Goal: Task Accomplishment & Management: Complete application form

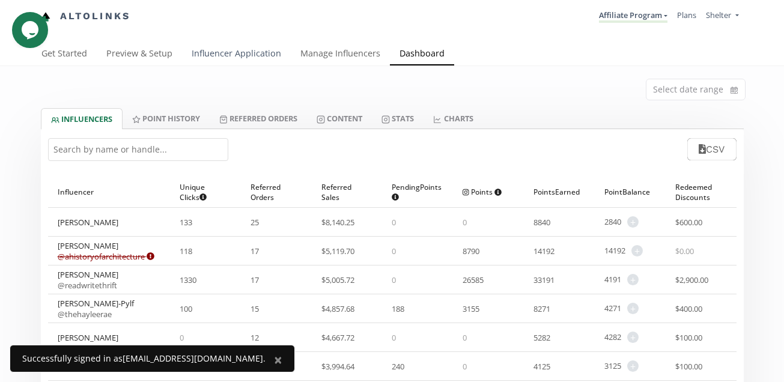
click at [254, 51] on link "Influencer Application" at bounding box center [236, 55] width 109 height 24
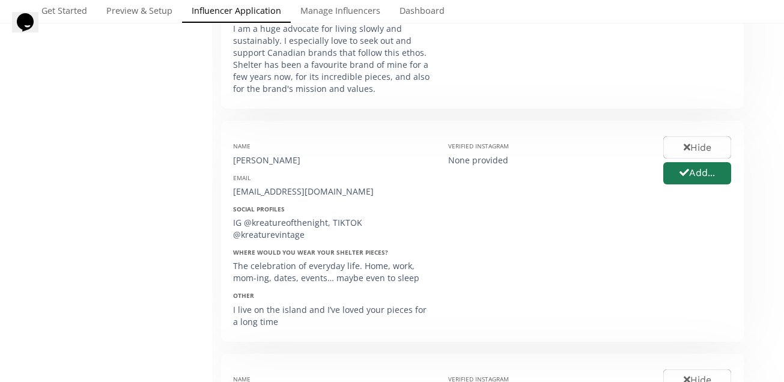
scroll to position [964, 0]
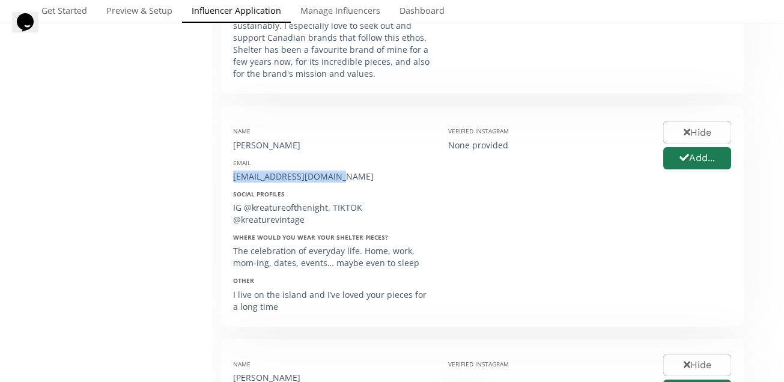
drag, startPoint x: 334, startPoint y: 156, endPoint x: 233, endPoint y: 159, distance: 101.0
click at [233, 171] on div "[EMAIL_ADDRESS][DOMAIN_NAME]" at bounding box center [331, 177] width 197 height 12
copy div "[EMAIL_ADDRESS][DOMAIN_NAME]"
click at [710, 145] on button "Add..." at bounding box center [698, 158] width 72 height 26
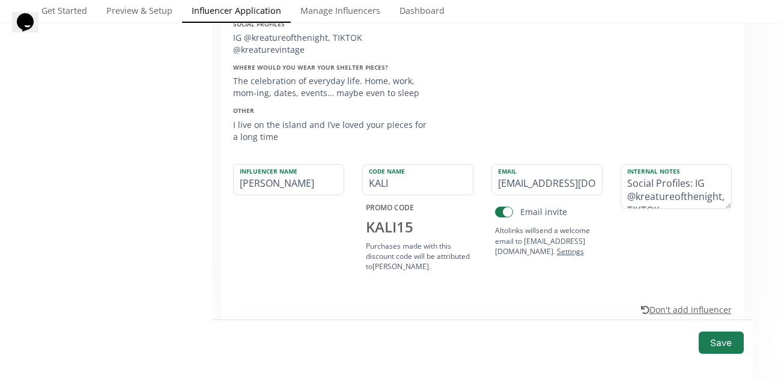
scroll to position [1135, 0]
click at [712, 349] on button "Save" at bounding box center [721, 343] width 48 height 26
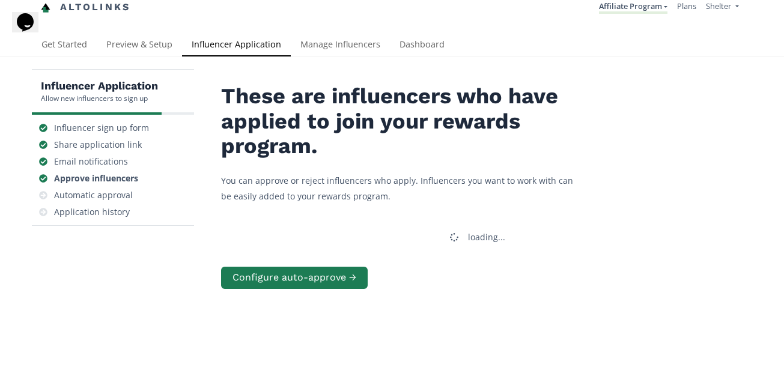
scroll to position [0, 0]
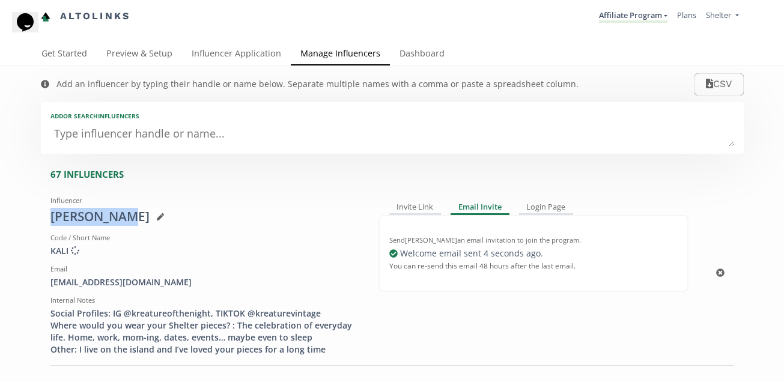
drag, startPoint x: 118, startPoint y: 219, endPoint x: 43, endPoint y: 219, distance: 75.1
click at [43, 219] on div "Influencer Kali Hunter Code / Short Name KALI Creating discount code ... Email …" at bounding box center [205, 273] width 328 height 165
copy div "[PERSON_NAME]"
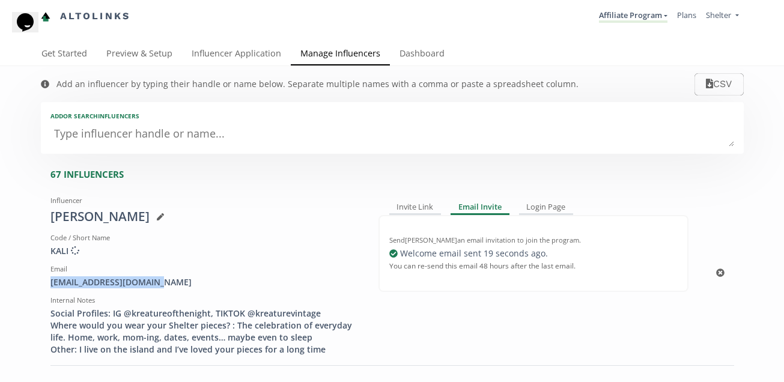
drag, startPoint x: 160, startPoint y: 286, endPoint x: 41, endPoint y: 286, distance: 119.6
click at [41, 286] on div "Influencer Kali Hunter Code / Short Name KALI Creating discount code ... Email …" at bounding box center [205, 273] width 328 height 165
copy div "[EMAIL_ADDRESS][DOMAIN_NAME]"
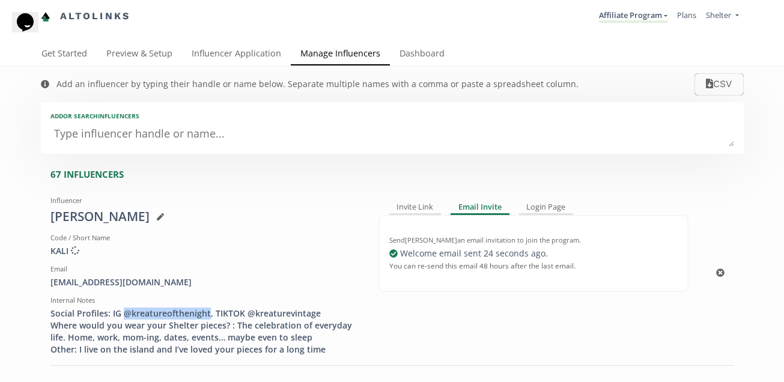
drag, startPoint x: 207, startPoint y: 314, endPoint x: 123, endPoint y: 319, distance: 84.9
click at [123, 319] on div "Social Profiles: IG @kreatureofthenight, TIKTOK @kreaturevintage Where would yo…" at bounding box center [205, 332] width 310 height 48
copy div "@kreatureofthenight"
click at [231, 56] on link "Influencer Application" at bounding box center [236, 55] width 109 height 24
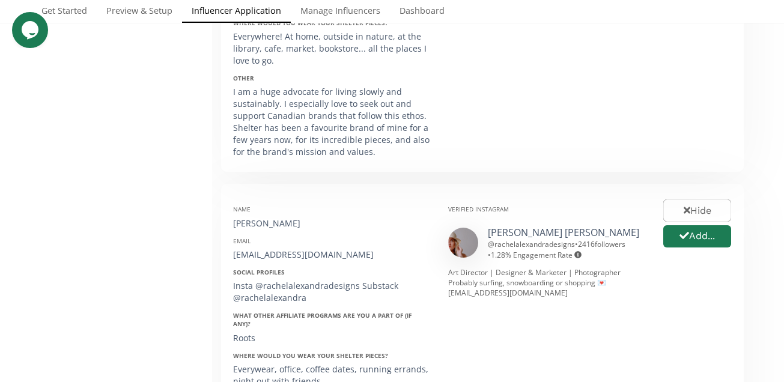
scroll to position [985, 0]
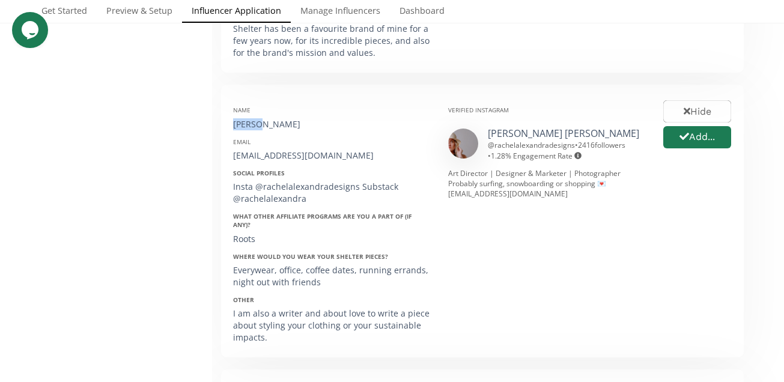
drag, startPoint x: 260, startPoint y: 105, endPoint x: 233, endPoint y: 106, distance: 27.1
click at [233, 118] on div "[PERSON_NAME]" at bounding box center [331, 124] width 197 height 12
copy div "Rachel"
drag, startPoint x: 382, startPoint y: 133, endPoint x: 221, endPoint y: 134, distance: 161.7
click at [221, 134] on div "Name Rachel Smith Email rachelalexandradesigns1@gmail.com Social Profiles Insta…" at bounding box center [482, 221] width 523 height 273
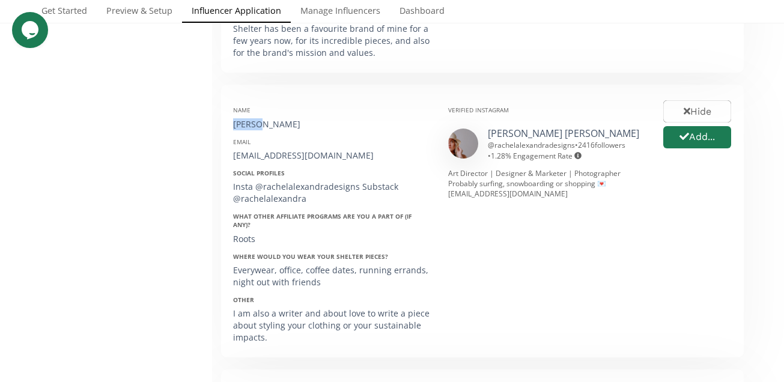
copy div "[EMAIL_ADDRESS][DOMAIN_NAME]"
drag, startPoint x: 299, startPoint y: 102, endPoint x: 219, endPoint y: 102, distance: 79.9
click at [219, 102] on div "These are influencers who have applied to join your rewards program. You can ap…" at bounding box center [482, 59] width 541 height 1932
copy div "[PERSON_NAME]"
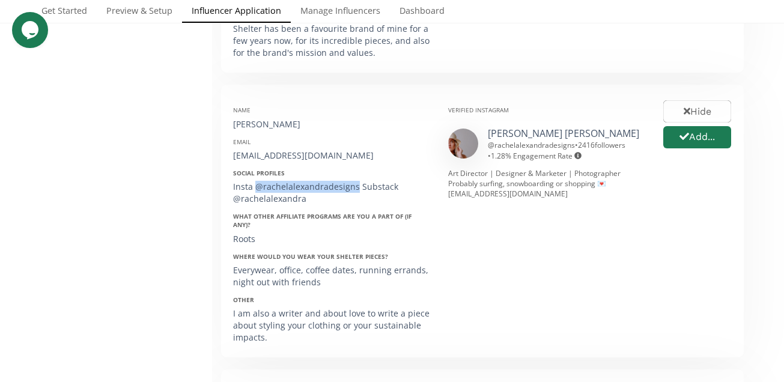
drag, startPoint x: 355, startPoint y: 169, endPoint x: 256, endPoint y: 171, distance: 99.2
click at [256, 181] on div "Insta @rachelalexandradesigns Substack @rachelalexandra" at bounding box center [331, 193] width 197 height 24
copy div "@rachelalexandradesigns"
click at [691, 124] on button "Add..." at bounding box center [698, 137] width 72 height 26
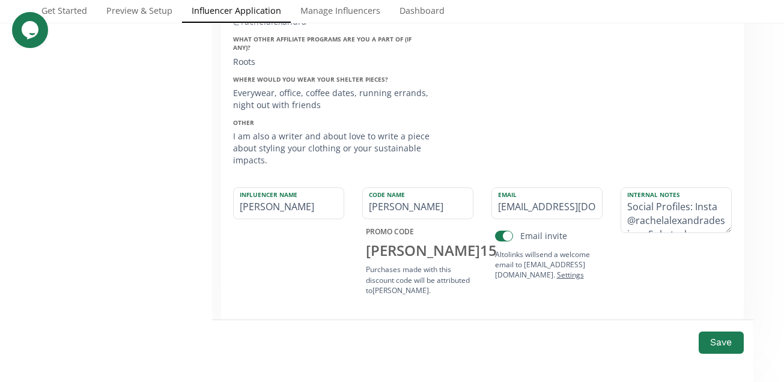
scroll to position [1170, 0]
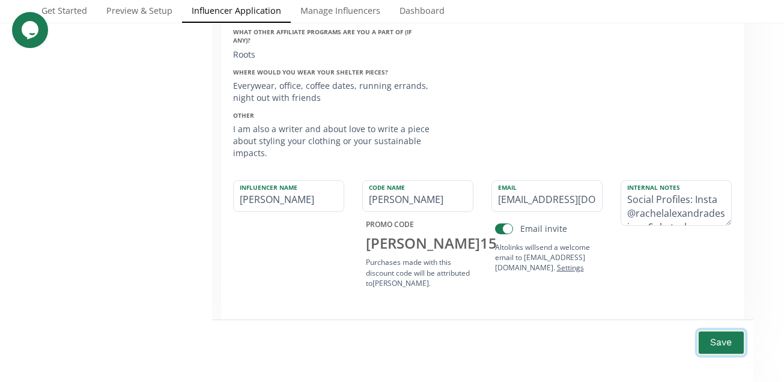
click at [716, 343] on button "Save" at bounding box center [721, 343] width 48 height 26
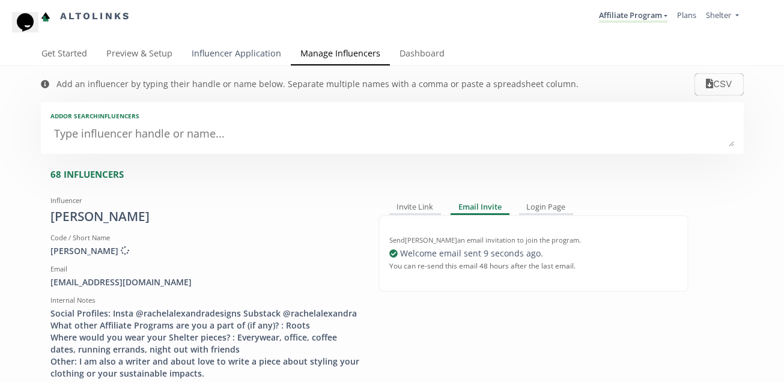
click at [227, 56] on link "Influencer Application" at bounding box center [236, 55] width 109 height 24
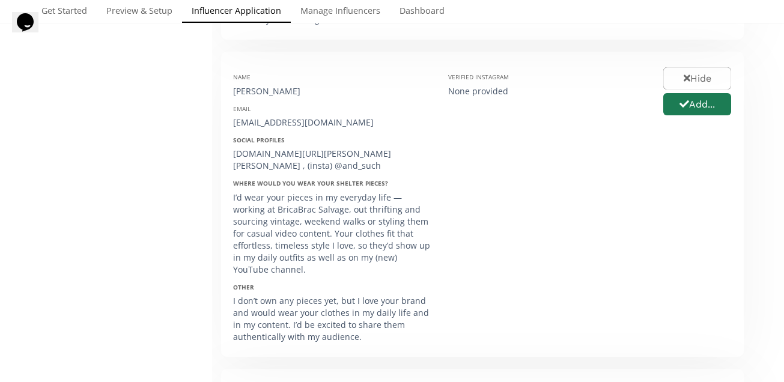
scroll to position [413, 0]
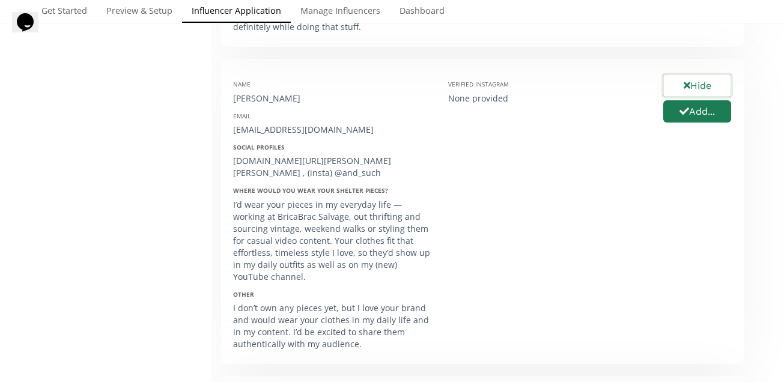
click at [709, 76] on button "Hide" at bounding box center [698, 86] width 72 height 26
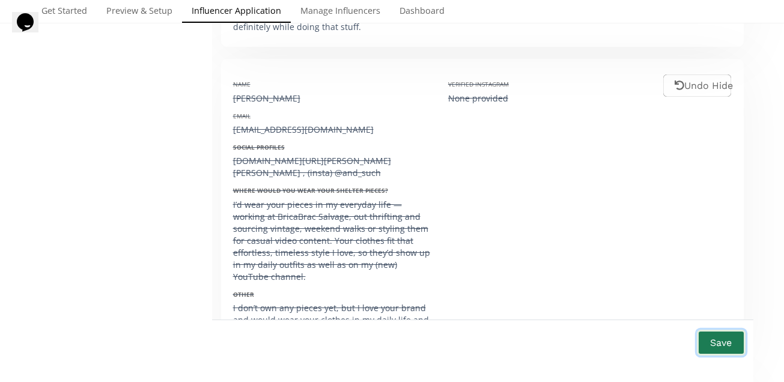
click at [719, 335] on button "Save" at bounding box center [721, 343] width 48 height 26
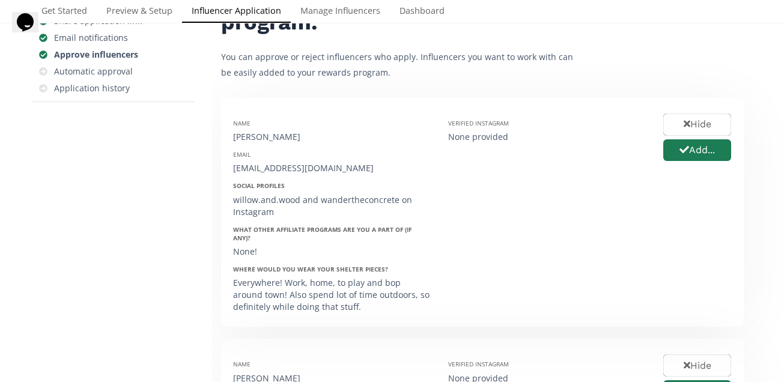
scroll to position [136, 0]
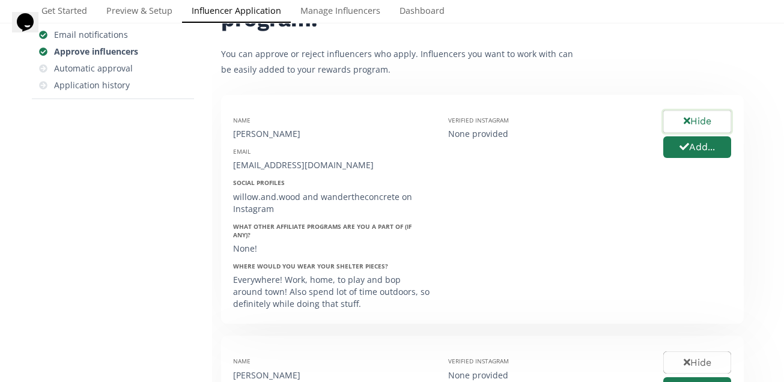
click at [691, 126] on button "Hide" at bounding box center [698, 122] width 72 height 26
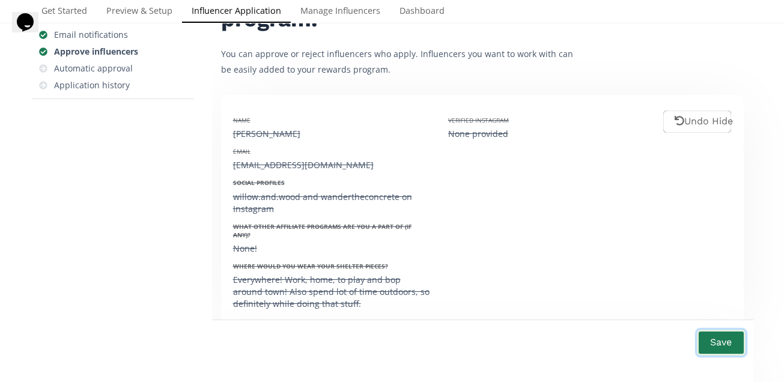
click at [721, 344] on button "Save" at bounding box center [721, 343] width 48 height 26
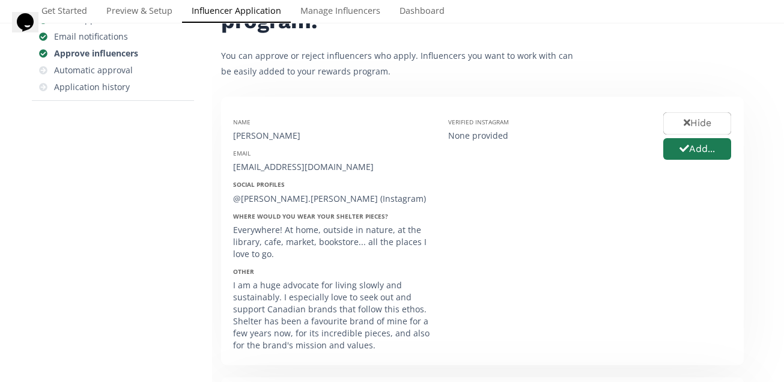
scroll to position [139, 0]
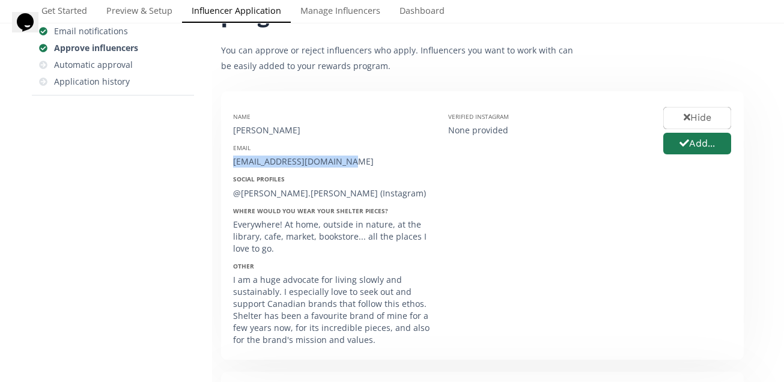
drag, startPoint x: 350, startPoint y: 162, endPoint x: 232, endPoint y: 163, distance: 118.4
click at [233, 163] on div "chelseylkaufman@gmail.com" at bounding box center [331, 162] width 197 height 12
copy div "chelseylkaufman@gmail.com"
click at [497, 237] on div "Verified Instagram None provided" at bounding box center [546, 225] width 215 height 245
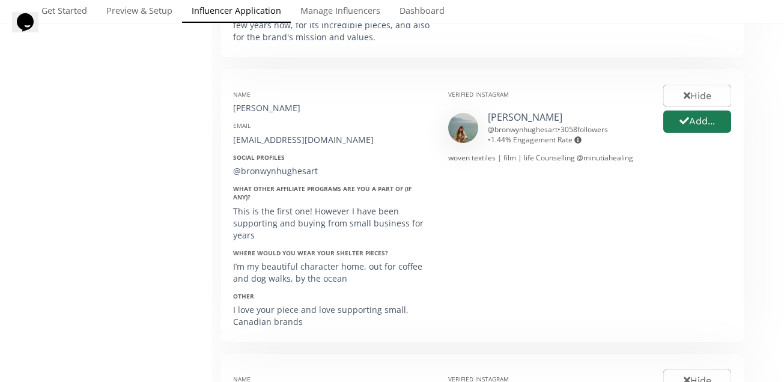
scroll to position [451, 0]
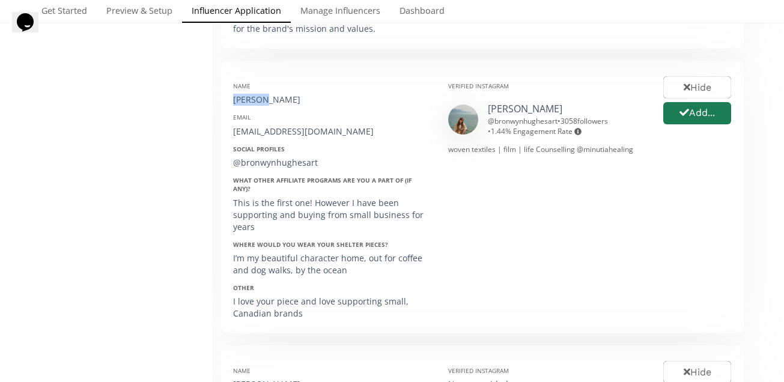
drag, startPoint x: 267, startPoint y: 100, endPoint x: 232, endPoint y: 99, distance: 34.9
click at [232, 99] on div "Name Bronwyn Hughes Email bronwyn.hughes5@gmail.com Social Profiles @bronwynhug…" at bounding box center [331, 197] width 215 height 249
copy div "Bronwyn"
drag, startPoint x: 358, startPoint y: 131, endPoint x: 216, endPoint y: 130, distance: 141.9
click at [216, 130] on div "These are influencers who have applied to join your rewards program. You can ap…" at bounding box center [482, 171] width 541 height 1089
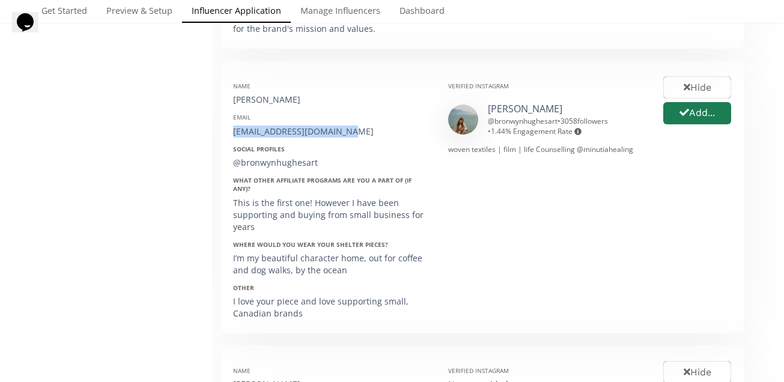
copy div "bronwyn.hughes5@gmail.com"
click at [390, 141] on div "Name Bronwyn Hughes Email bronwyn.hughes5@gmail.com Social Profiles @bronwynhug…" at bounding box center [331, 197] width 215 height 249
drag, startPoint x: 299, startPoint y: 100, endPoint x: 227, endPoint y: 100, distance: 72.7
click at [227, 100] on div "Name Bronwyn Hughes Email bronwyn.hughes5@gmail.com Social Profiles @bronwynhug…" at bounding box center [331, 197] width 215 height 249
copy div "Bronwyn Hughes"
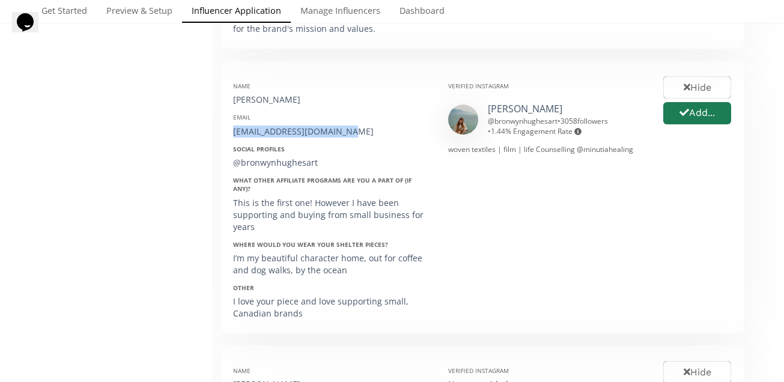
drag, startPoint x: 358, startPoint y: 132, endPoint x: 227, endPoint y: 132, distance: 131.6
click at [227, 132] on div "Name Bronwyn Hughes Email bronwyn.hughes5@gmail.com Social Profiles @bronwynhug…" at bounding box center [331, 197] width 215 height 249
copy div "bronwyn.hughes5@gmail.com"
drag, startPoint x: 322, startPoint y: 165, endPoint x: 213, endPoint y: 163, distance: 108.8
click at [213, 163] on div "These are influencers who have applied to join your rewards program. You can ap…" at bounding box center [482, 171] width 541 height 1089
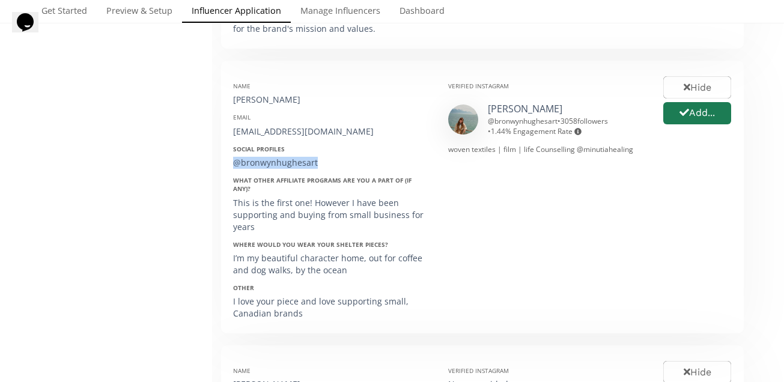
copy div "@bronwynhughesart"
click at [696, 114] on button "Add..." at bounding box center [698, 113] width 72 height 26
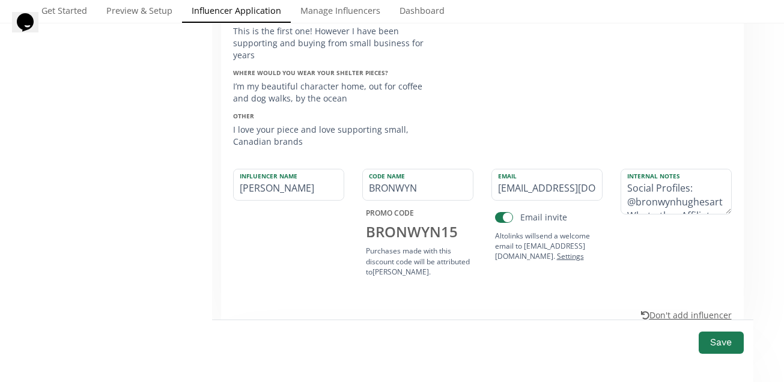
scroll to position [633, 0]
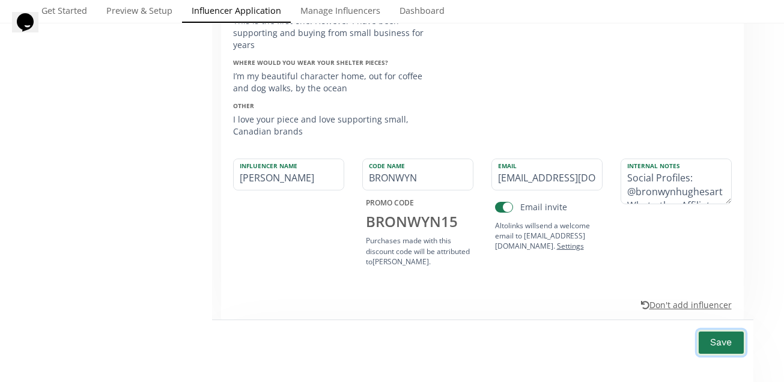
click at [722, 344] on button "Save" at bounding box center [721, 343] width 48 height 26
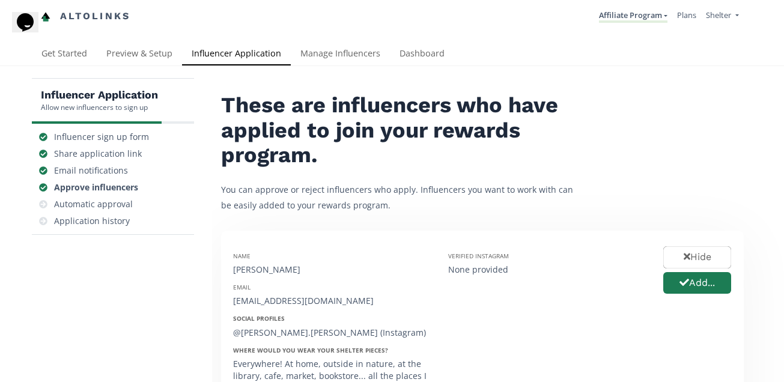
scroll to position [261, 0]
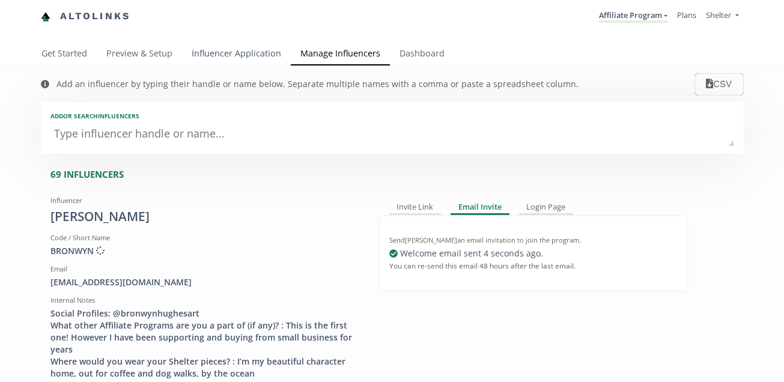
click at [261, 49] on link "Influencer Application" at bounding box center [236, 55] width 109 height 24
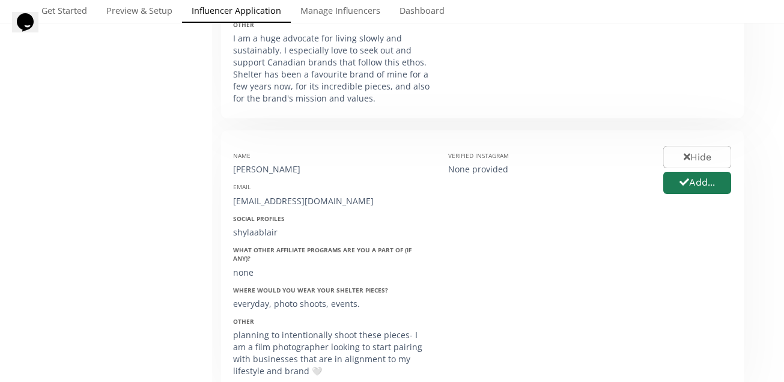
scroll to position [379, 0]
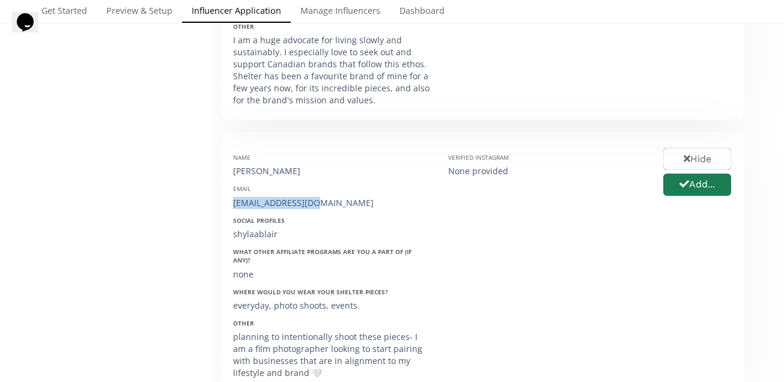
drag, startPoint x: 322, startPoint y: 201, endPoint x: 223, endPoint y: 203, distance: 99.2
click at [224, 203] on div "Name [PERSON_NAME] Email [EMAIL_ADDRESS][DOMAIN_NAME] Social Profiles shylaabla…" at bounding box center [331, 262] width 215 height 237
copy div "[EMAIL_ADDRESS][DOMAIN_NAME]"
drag, startPoint x: 299, startPoint y: 172, endPoint x: 223, endPoint y: 172, distance: 75.7
click at [223, 172] on div "Name [PERSON_NAME] Email [EMAIL_ADDRESS][DOMAIN_NAME] Social Profiles shylaabla…" at bounding box center [482, 262] width 523 height 261
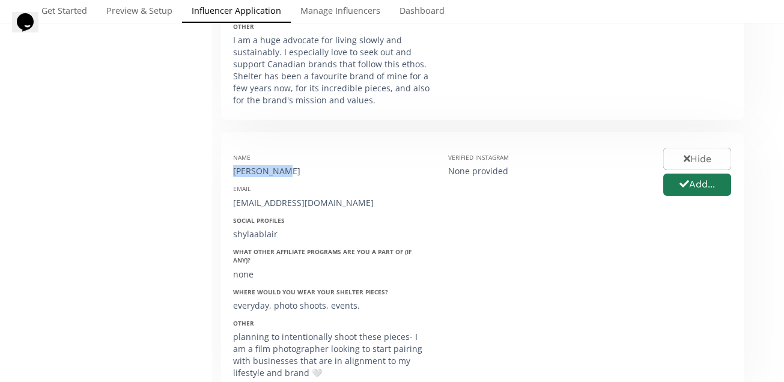
copy div "[PERSON_NAME]"
drag, startPoint x: 288, startPoint y: 232, endPoint x: 226, endPoint y: 232, distance: 61.9
click at [226, 232] on div "Name [PERSON_NAME] Email [EMAIL_ADDRESS][DOMAIN_NAME] Social Profiles shylaabla…" at bounding box center [331, 262] width 215 height 237
copy div "shylaablair"
click at [717, 189] on button "Add..." at bounding box center [698, 185] width 72 height 26
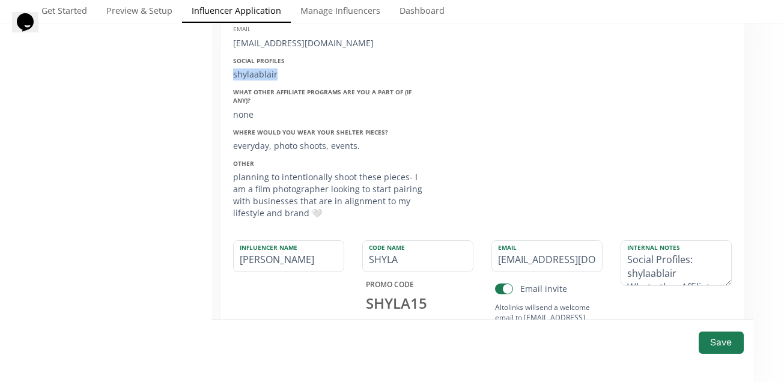
scroll to position [598, 0]
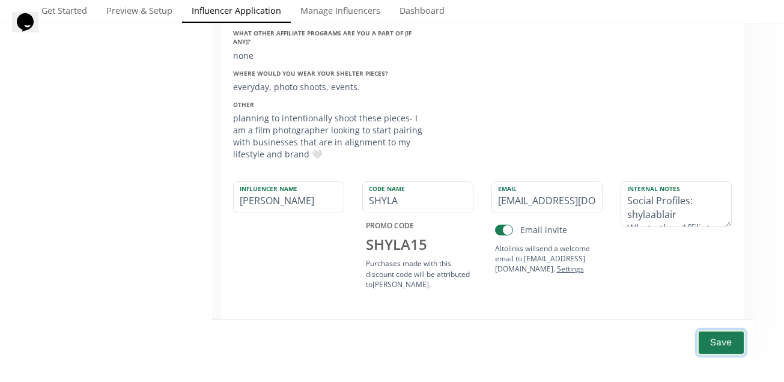
click at [728, 344] on button "Save" at bounding box center [721, 343] width 48 height 26
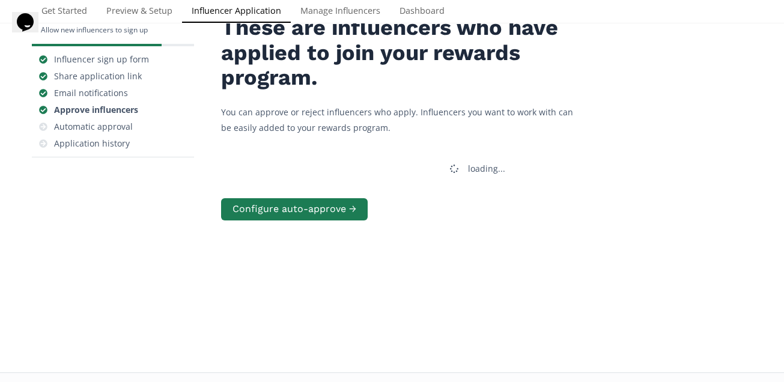
scroll to position [0, 0]
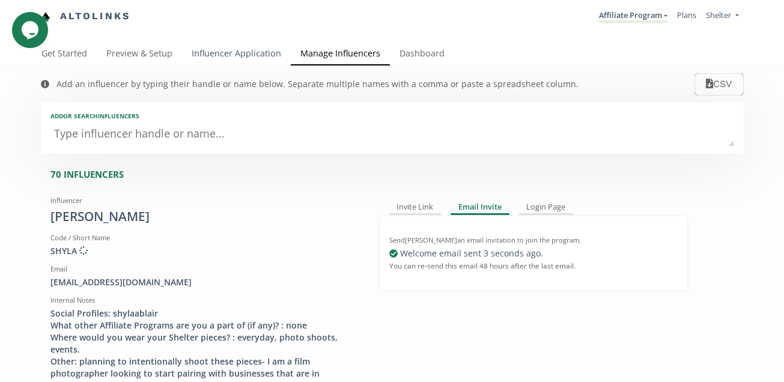
click at [226, 59] on link "Influencer Application" at bounding box center [236, 55] width 109 height 24
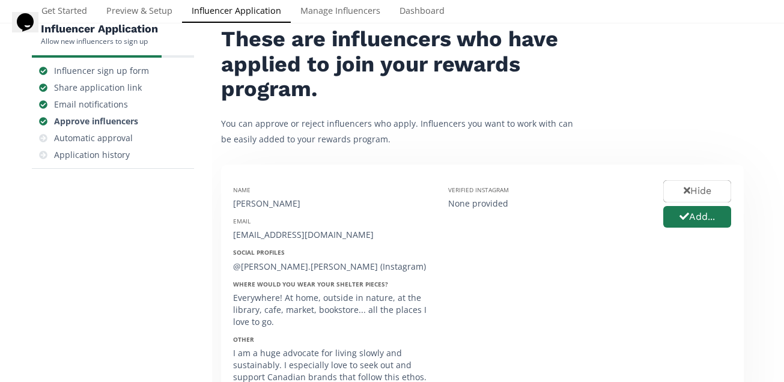
scroll to position [51, 0]
